Goal: Task Accomplishment & Management: Manage account settings

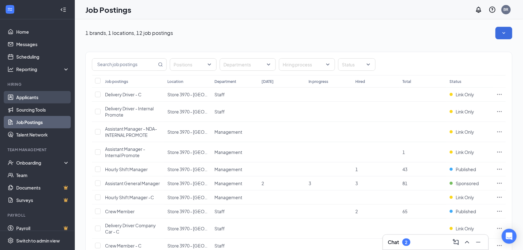
click at [47, 101] on link "Applicants" at bounding box center [42, 97] width 53 height 12
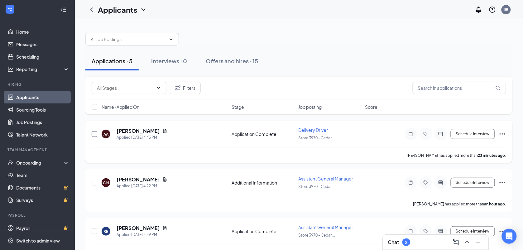
click at [93, 135] on input "checkbox" at bounding box center [95, 134] width 6 height 6
checkbox input "true"
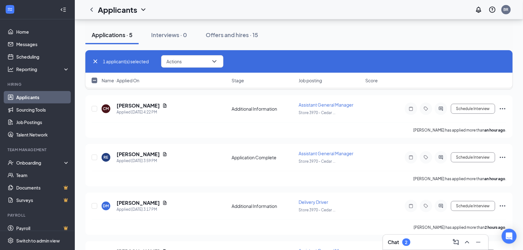
scroll to position [114, 0]
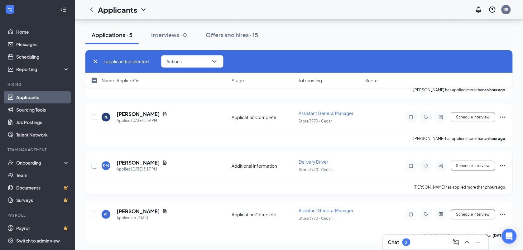
click at [93, 164] on input "checkbox" at bounding box center [95, 166] width 6 height 6
checkbox input "true"
click at [191, 59] on button "Actions" at bounding box center [192, 61] width 62 height 12
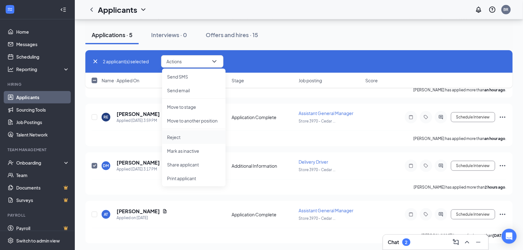
click at [202, 139] on p "Reject" at bounding box center [194, 137] width 54 height 6
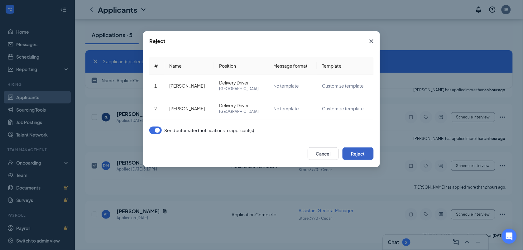
click at [365, 150] on button "Reject" at bounding box center [357, 153] width 31 height 12
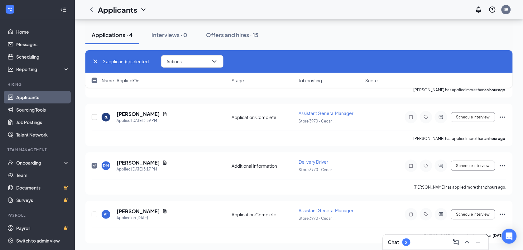
checkbox input "false"
checkbox input "true"
checkbox input "false"
click at [448, 41] on div "Applications · 4 Interviews · 0 Offers and hires · 15" at bounding box center [298, 35] width 427 height 19
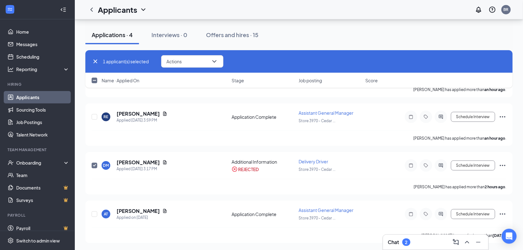
click at [448, 41] on div "Applications · 4 Interviews · 0 Offers and hires · 15" at bounding box center [298, 35] width 427 height 19
click at [179, 34] on div "Interviews · 0" at bounding box center [169, 35] width 36 height 8
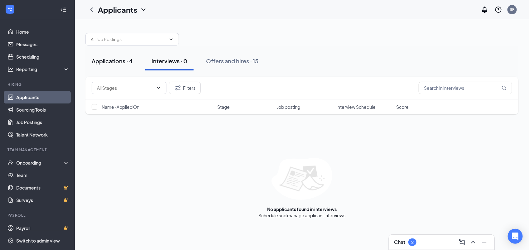
click at [110, 61] on div "Applications · 4" at bounding box center [112, 61] width 41 height 8
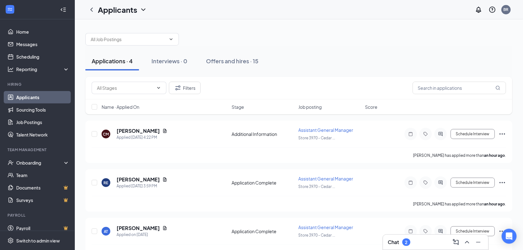
scroll to position [17, 0]
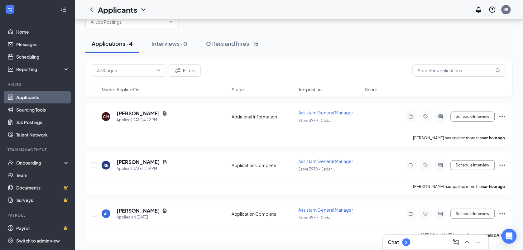
click at [38, 93] on link "Applicants" at bounding box center [42, 97] width 53 height 12
click at [33, 109] on link "Sourcing Tools" at bounding box center [42, 109] width 53 height 12
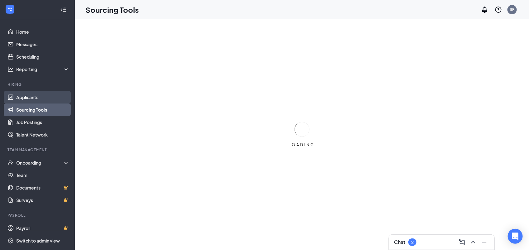
click at [36, 96] on link "Applicants" at bounding box center [42, 97] width 53 height 12
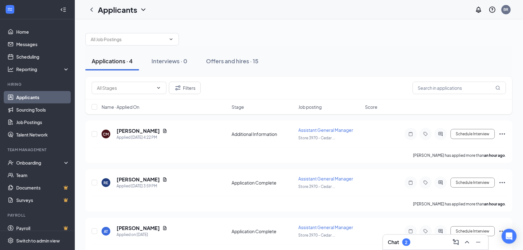
click at [36, 96] on link "Applicants" at bounding box center [42, 97] width 53 height 12
